Goal: Use online tool/utility: Utilize a website feature to perform a specific function

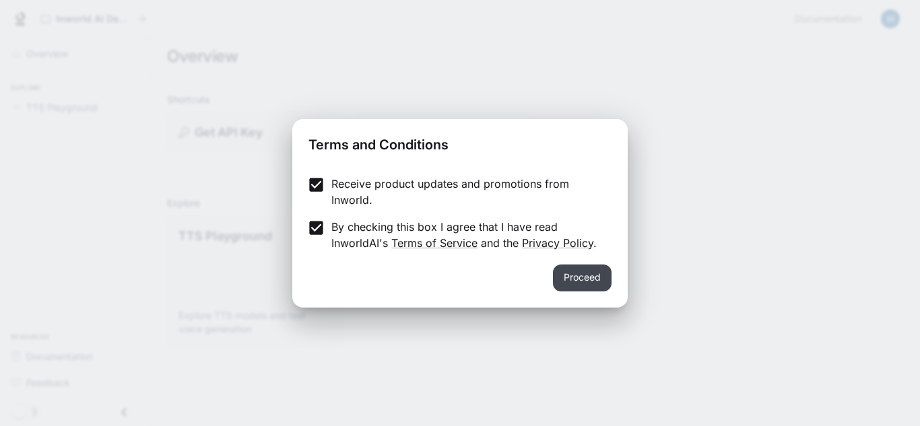
click at [607, 283] on button "Proceed" at bounding box center [582, 278] width 59 height 27
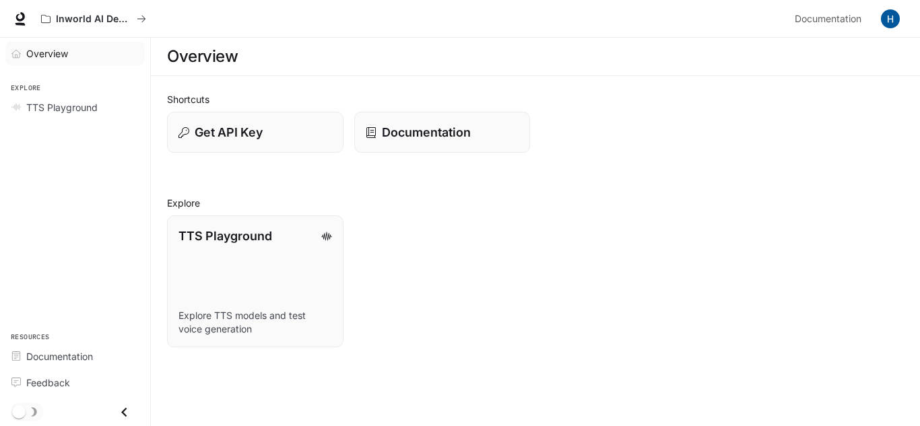
click at [49, 62] on link "Overview" at bounding box center [74, 54] width 139 height 24
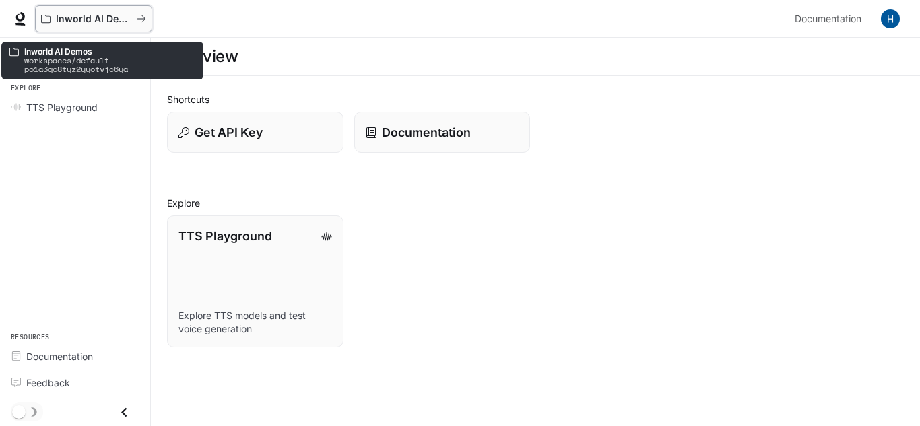
click at [77, 16] on p "Inworld AI Demos" at bounding box center [93, 18] width 75 height 11
click at [129, 22] on p "Inworld AI Demos" at bounding box center [93, 18] width 75 height 11
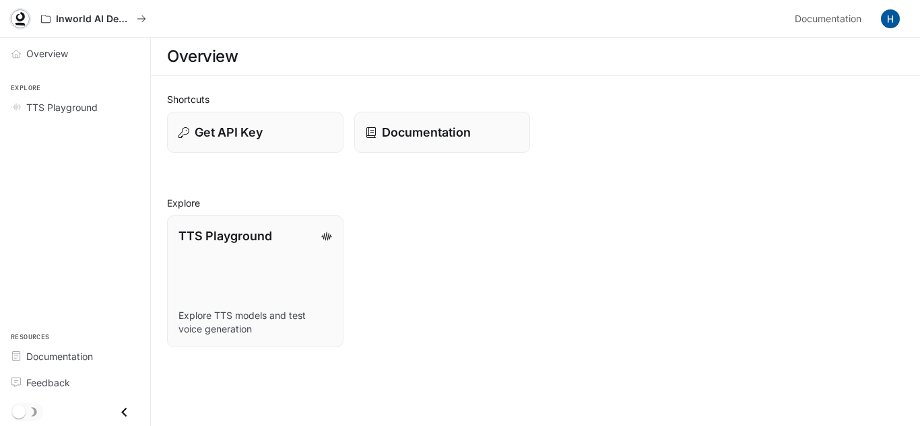
click at [26, 19] on icon at bounding box center [19, 18] width 13 height 13
click at [116, 100] on div "TTS Playground" at bounding box center [82, 107] width 112 height 14
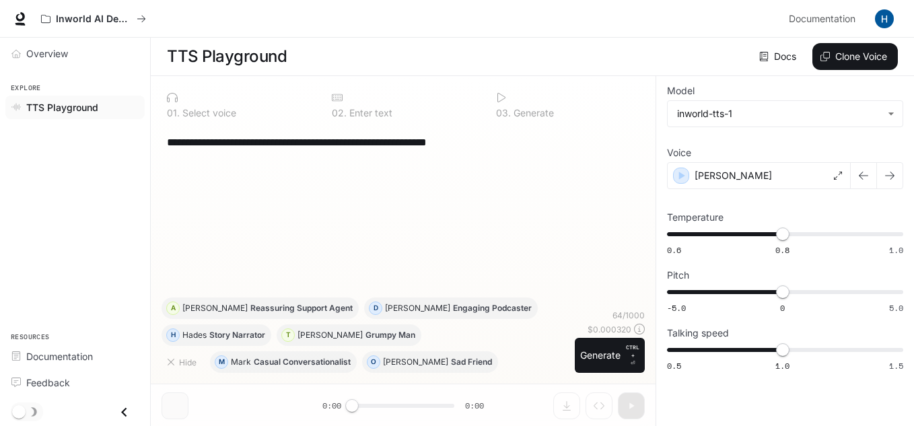
scroll to position [1, 0]
